Goal: Transaction & Acquisition: Obtain resource

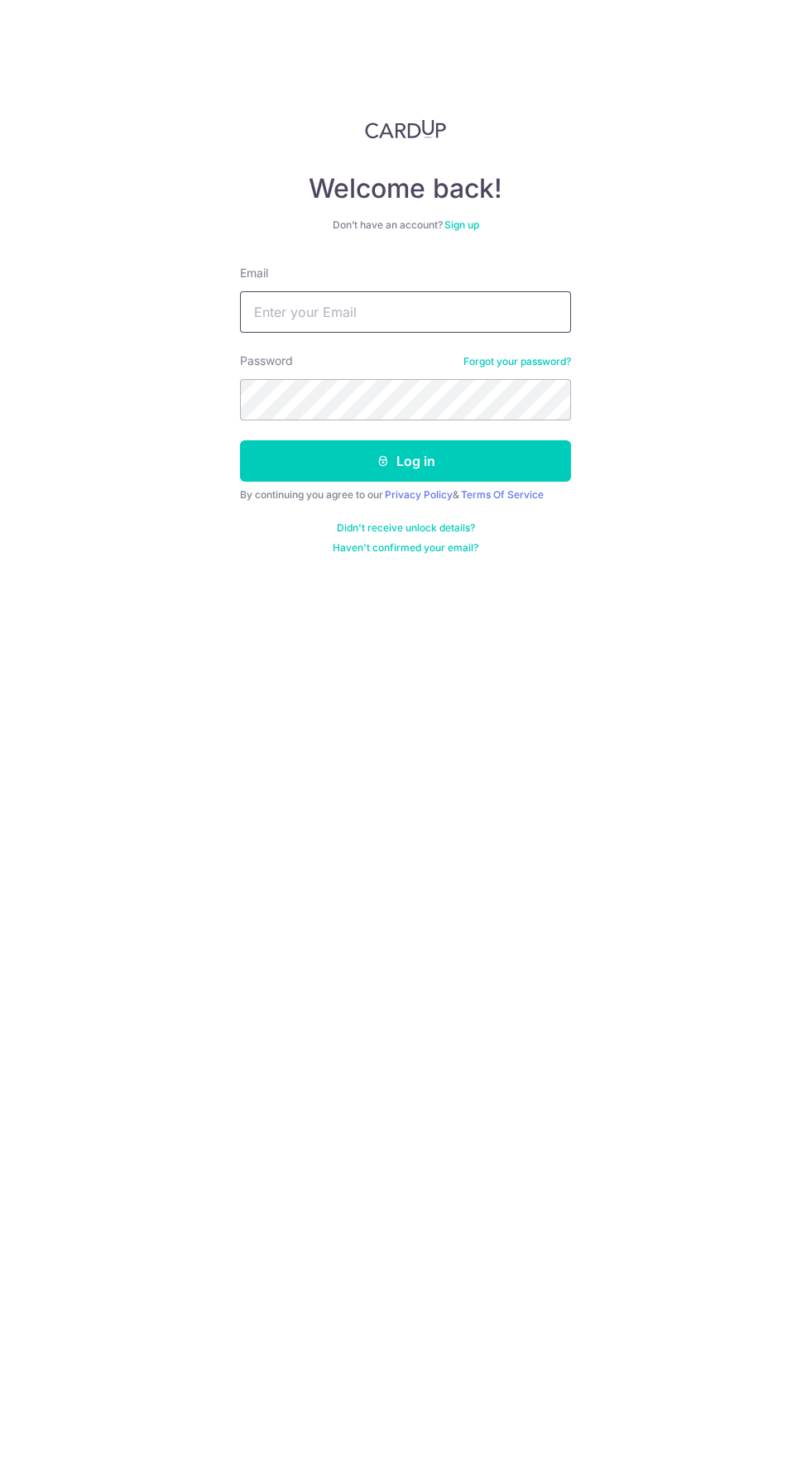
click at [274, 311] on input "Email" at bounding box center [405, 311] width 331 height 41
type input "[EMAIL_ADDRESS][DOMAIN_NAME]"
click at [240, 440] on button "Log in" at bounding box center [405, 460] width 331 height 41
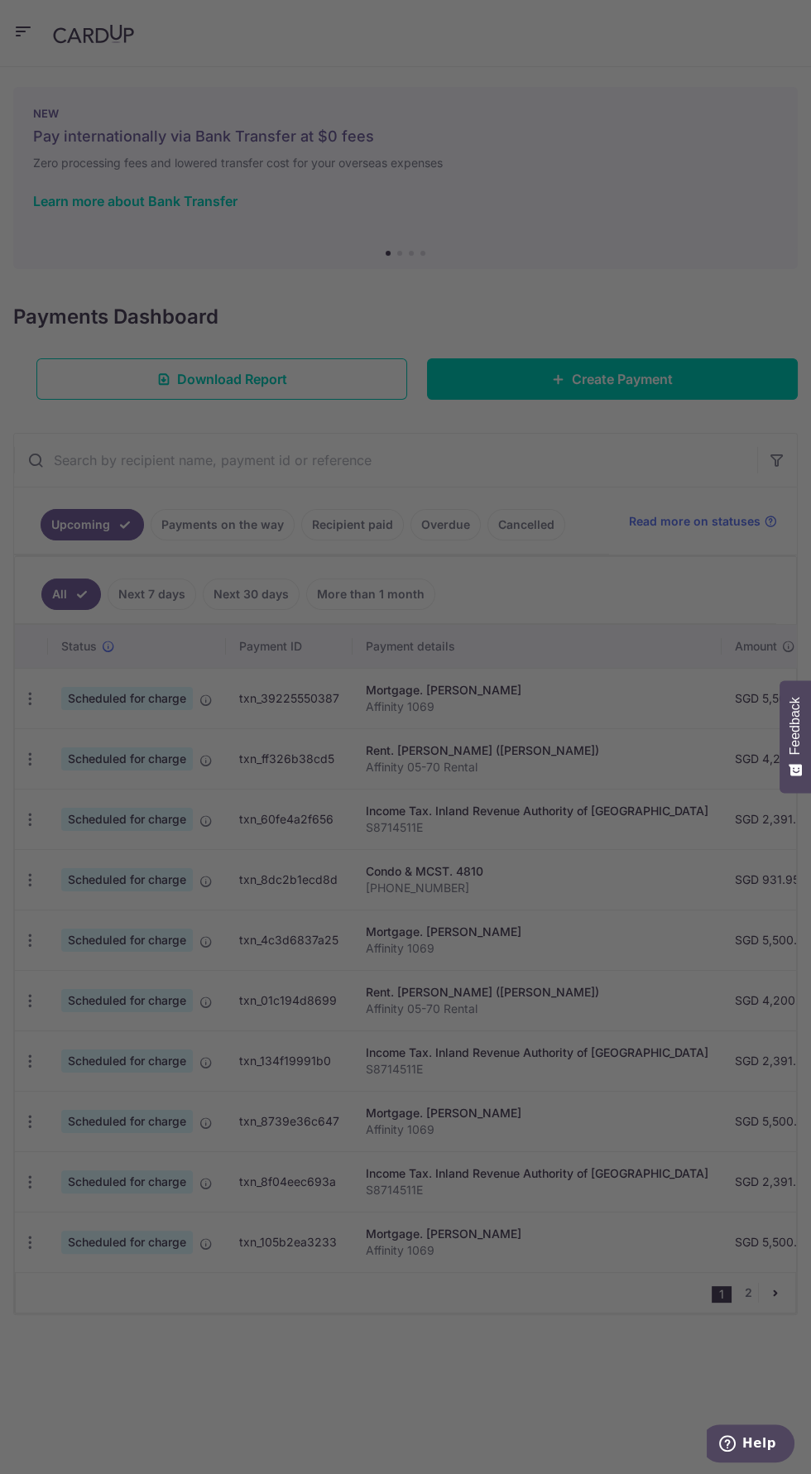
click at [347, 527] on div at bounding box center [409, 744] width 819 height 1489
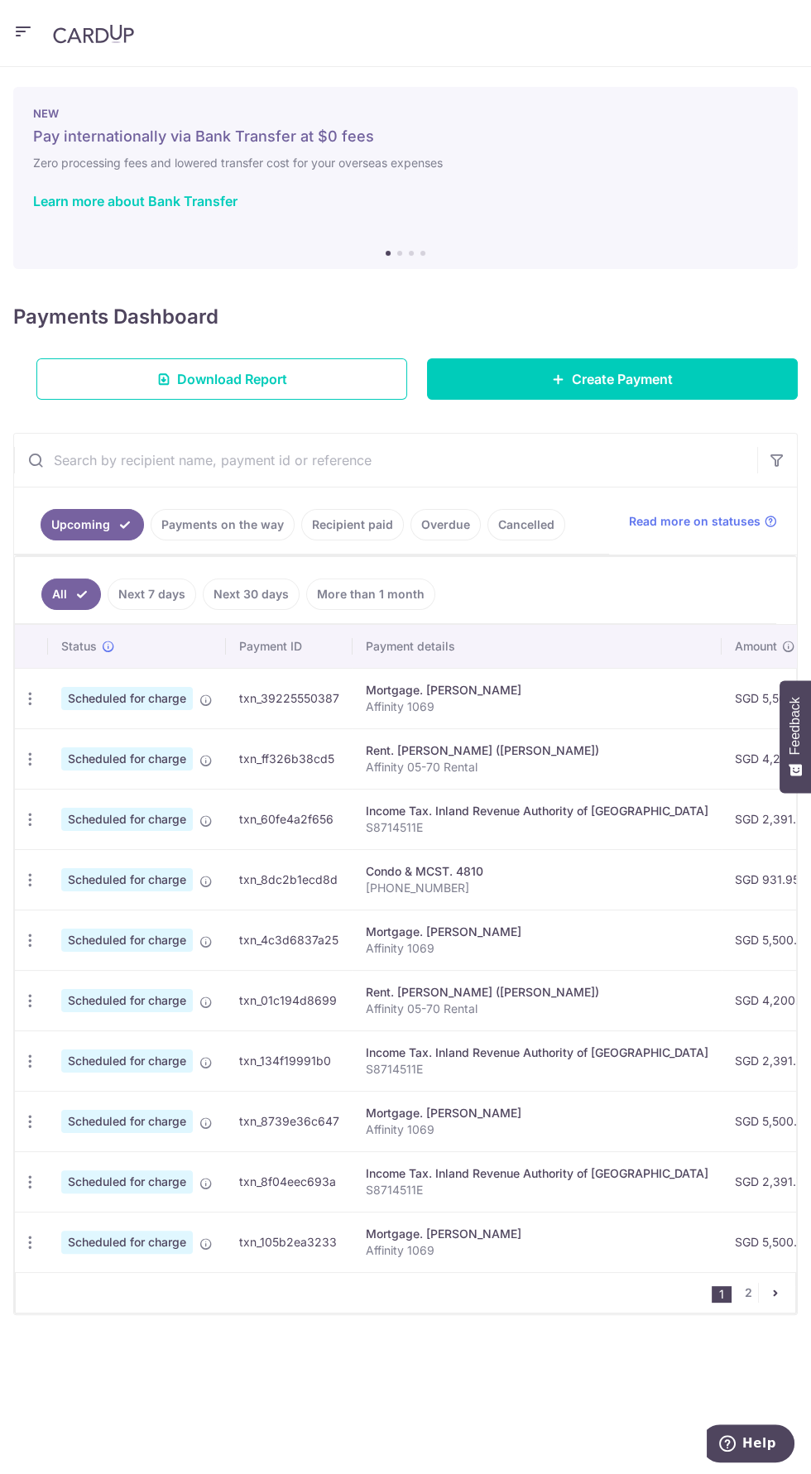
click at [339, 523] on link "Recipient paid" at bounding box center [352, 524] width 103 height 31
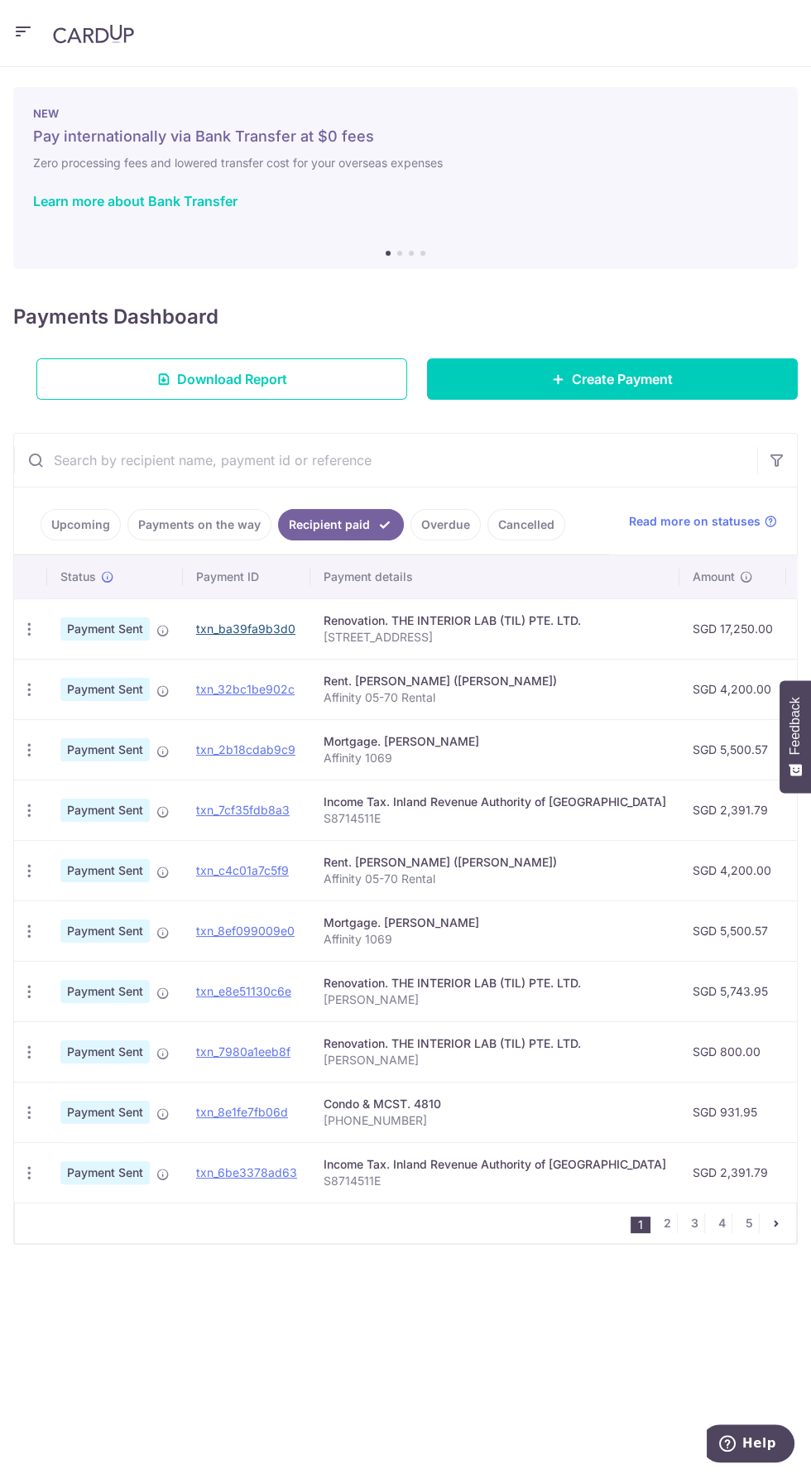
click at [237, 631] on link "txn_ba39fa9b3d0" at bounding box center [245, 629] width 99 height 14
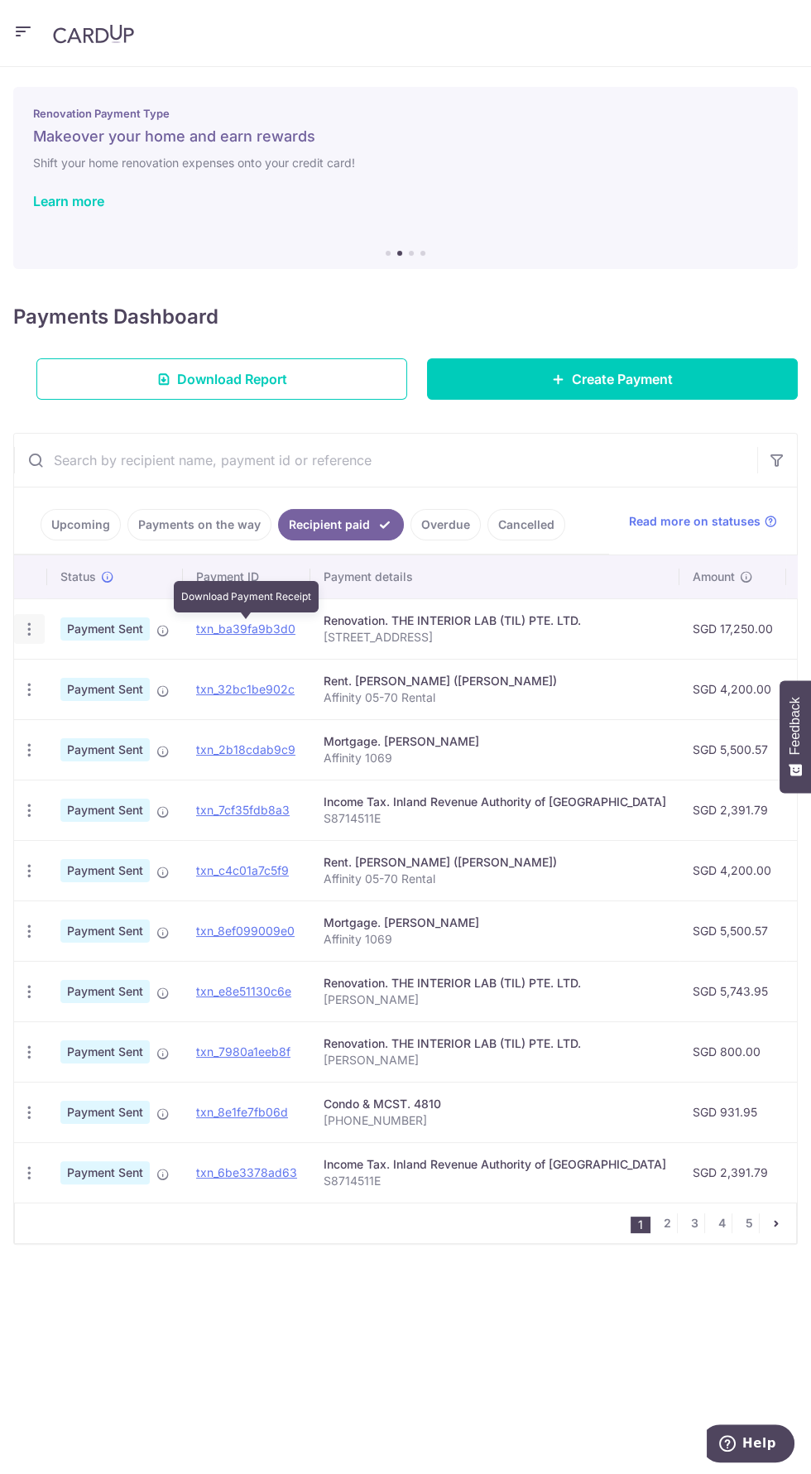
click at [31, 632] on icon "button" at bounding box center [29, 629] width 17 height 17
click at [79, 669] on span "PDF Receipt" at bounding box center [117, 674] width 113 height 17
